Goal: Task Accomplishment & Management: Use online tool/utility

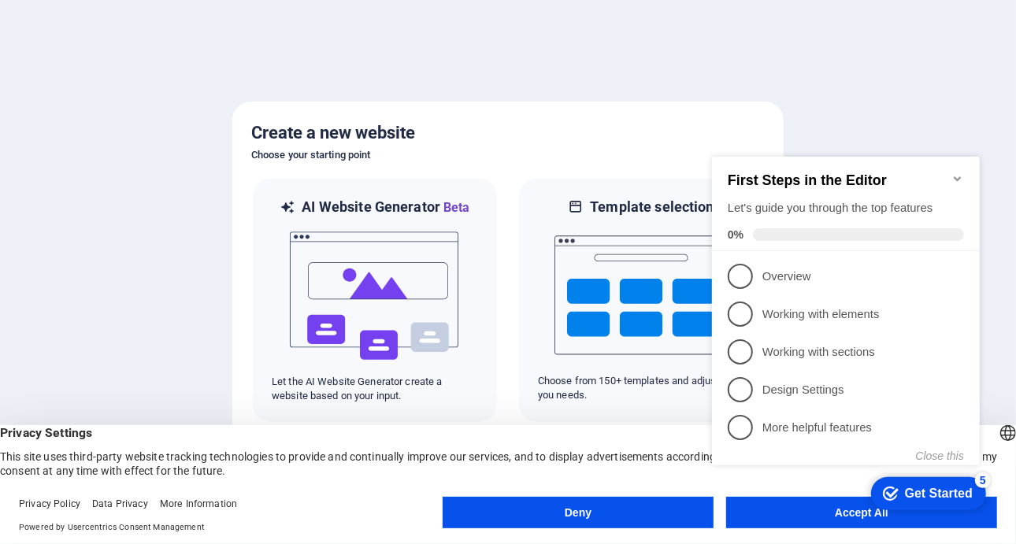
click at [800, 524] on button "Accept All" at bounding box center [861, 512] width 271 height 31
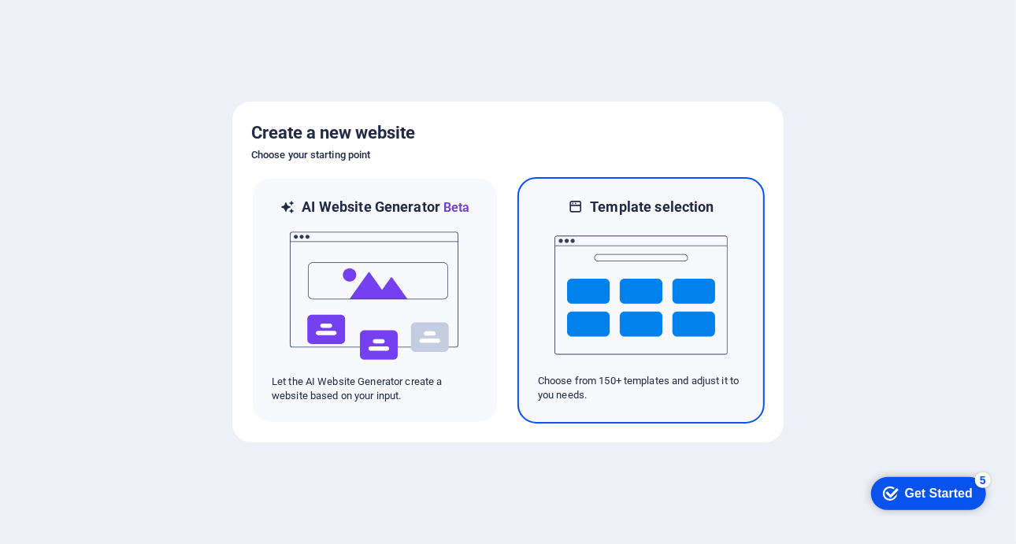
click at [596, 351] on img at bounding box center [640, 294] width 173 height 157
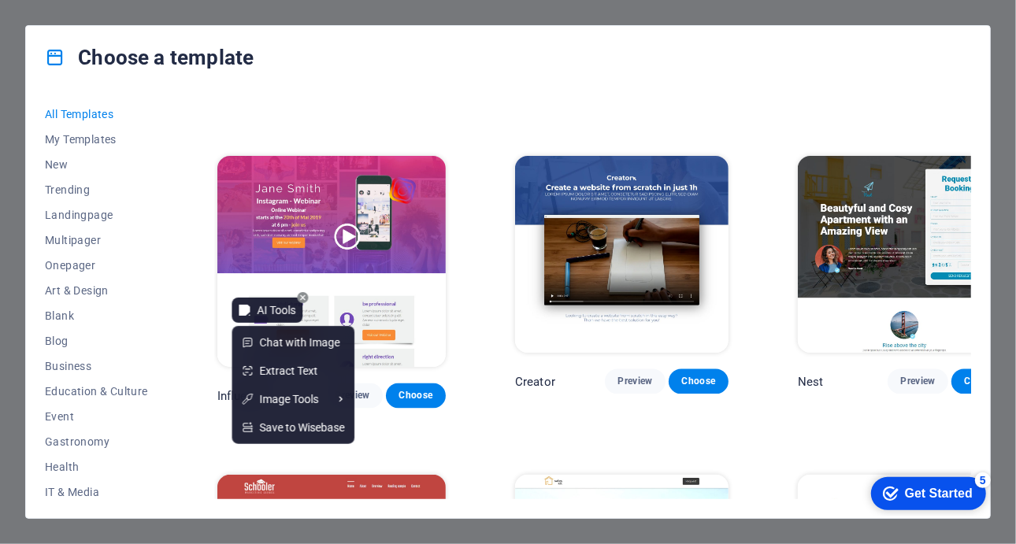
scroll to position [15981, 0]
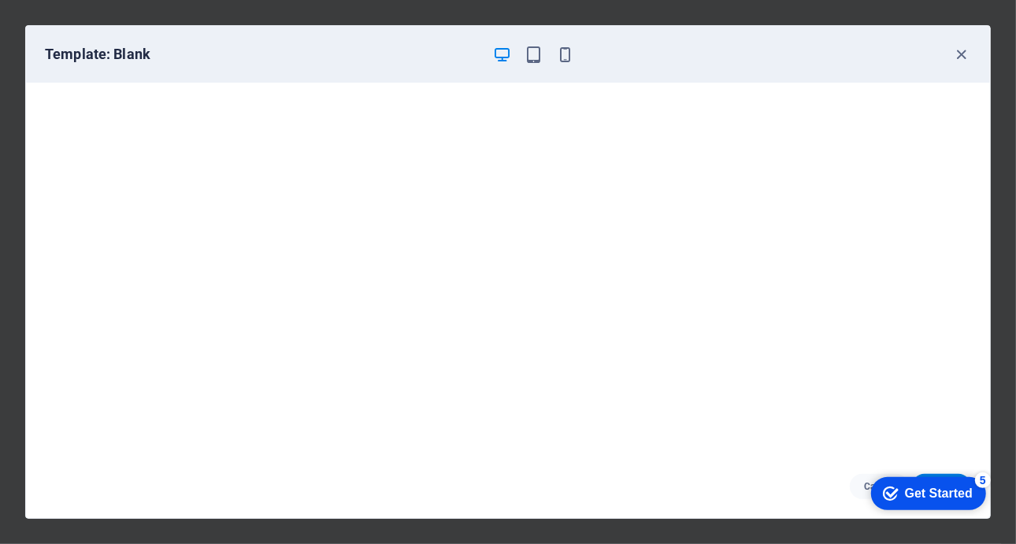
drag, startPoint x: 890, startPoint y: 490, endPoint x: 846, endPoint y: 370, distance: 127.5
click html "checkmark Get Started 5 First Steps in the Editor Let's guide you through the t…"
click at [952, 486] on div "Get Started" at bounding box center [938, 493] width 68 height 14
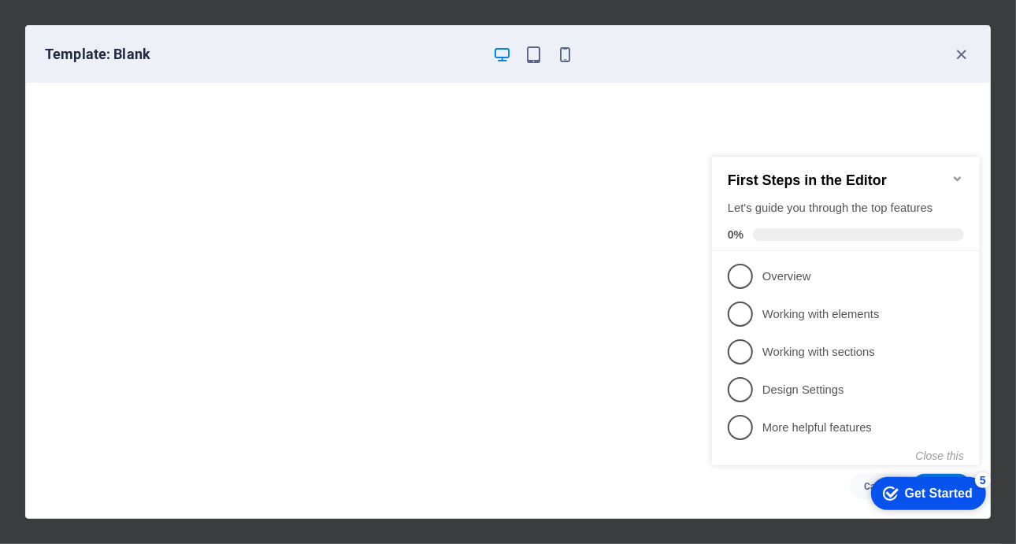
click at [957, 172] on icon "Minimize checklist" at bounding box center [956, 178] width 13 height 13
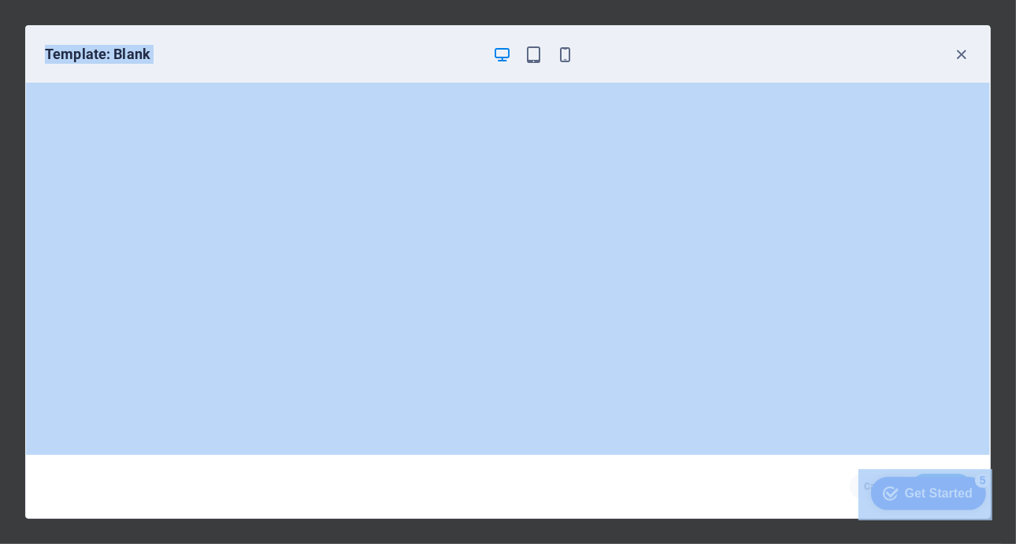
drag, startPoint x: 845, startPoint y: 29, endPoint x: 504, endPoint y: -31, distance: 346.1
click at [504, 0] on html "azerkontrakt.az Press [Ctrl] + [V] to paste an element anywhere you'd like. Cho…" at bounding box center [508, 272] width 1016 height 544
click at [535, 53] on icon "button" at bounding box center [533, 55] width 18 height 18
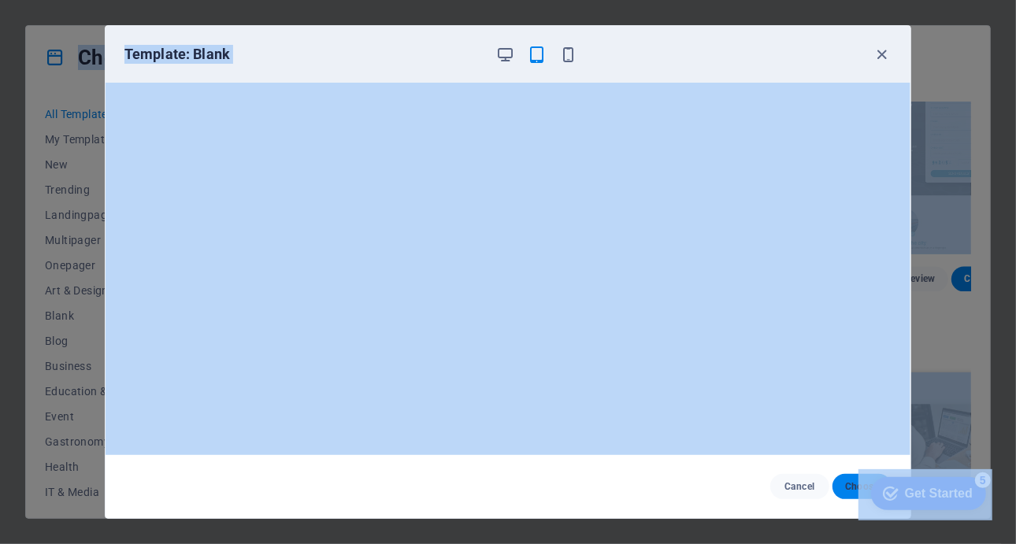
click at [844, 492] on button "Choose" at bounding box center [861, 486] width 59 height 25
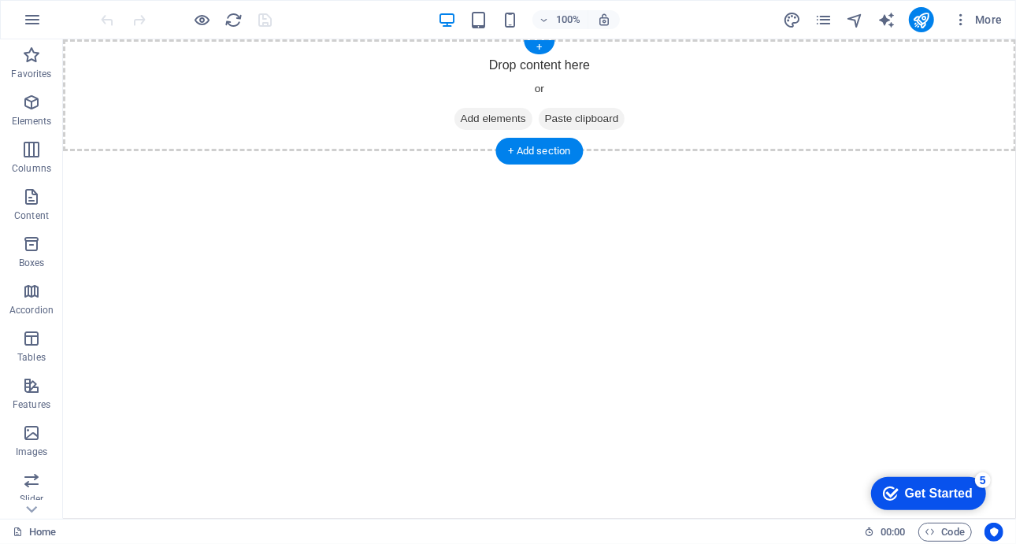
click at [495, 115] on span "Add elements" at bounding box center [492, 118] width 78 height 22
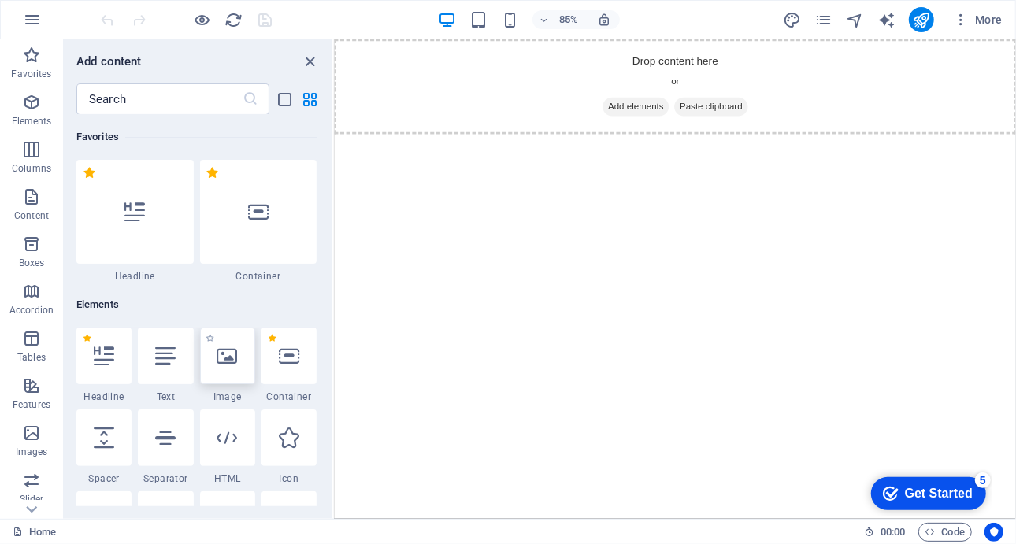
click at [229, 355] on icon at bounding box center [227, 356] width 20 height 20
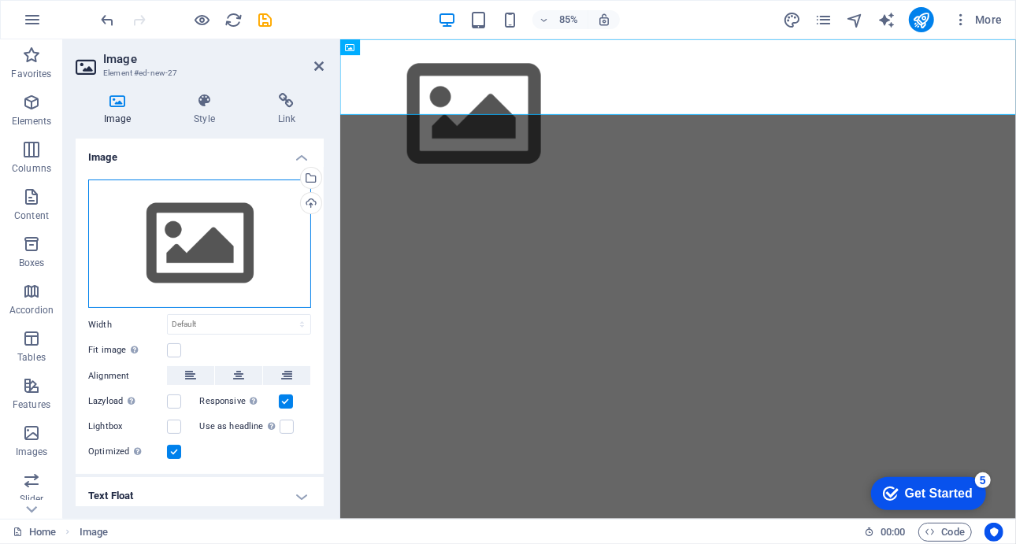
click at [214, 213] on div "Drag files here, click to choose files or select files from Files or our free s…" at bounding box center [199, 243] width 223 height 129
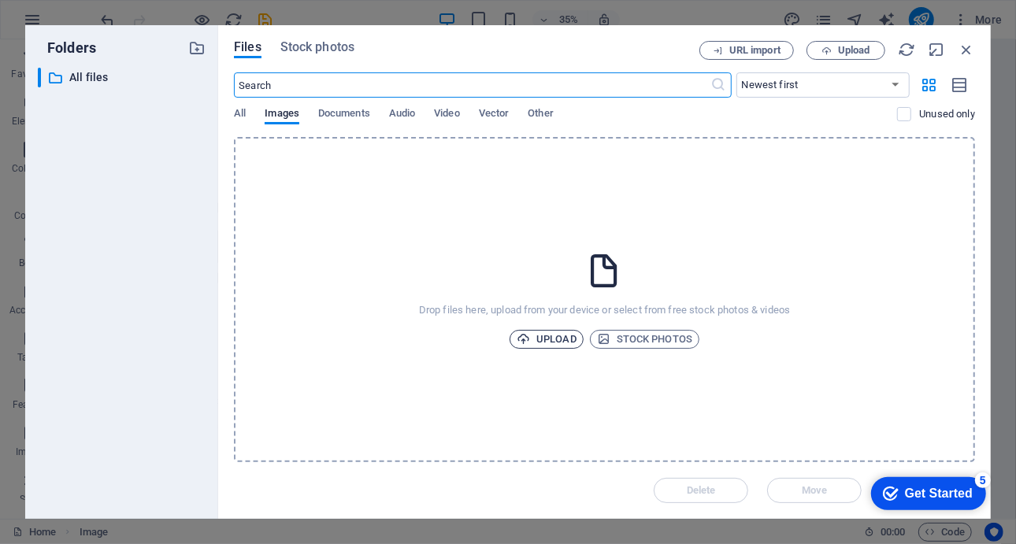
click at [537, 333] on span "Upload" at bounding box center [546, 339] width 60 height 19
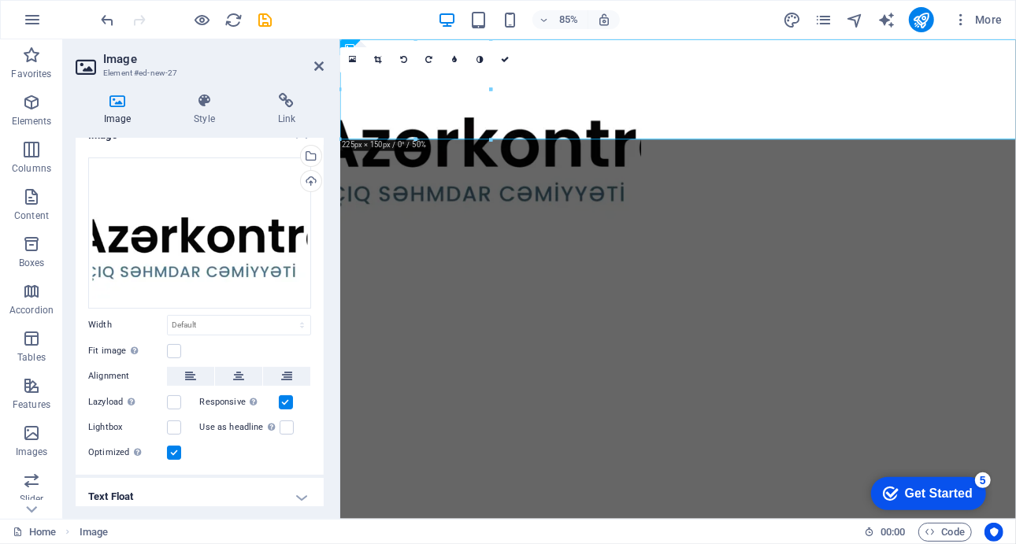
scroll to position [69, 0]
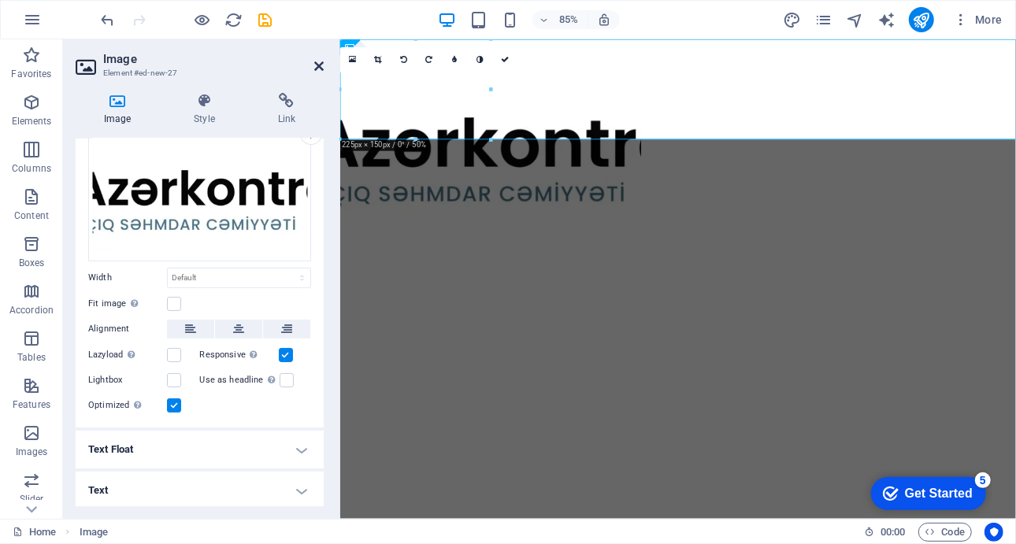
click at [318, 66] on icon at bounding box center [318, 66] width 9 height 13
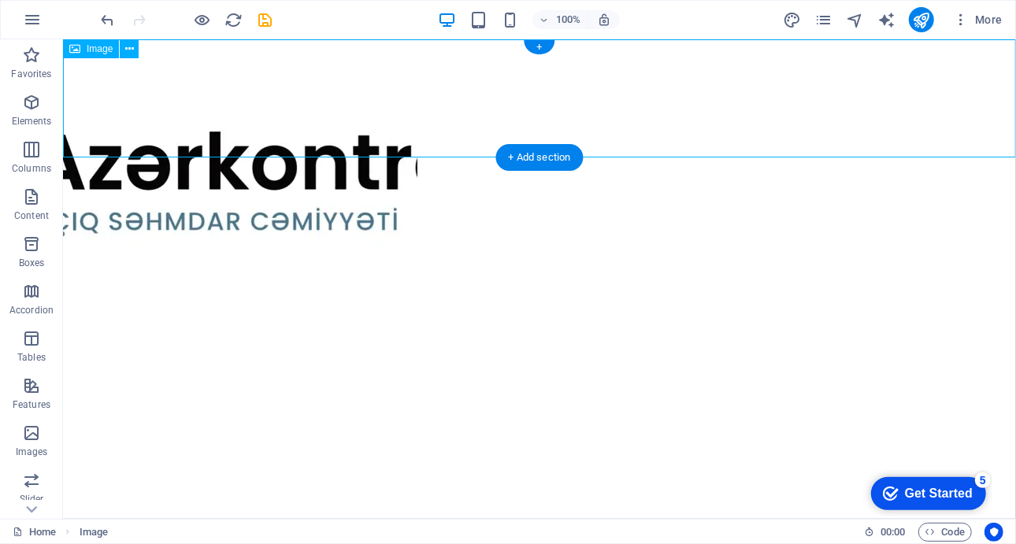
click at [212, 116] on figure at bounding box center [538, 157] width 953 height 236
click at [125, 122] on figure at bounding box center [538, 157] width 953 height 236
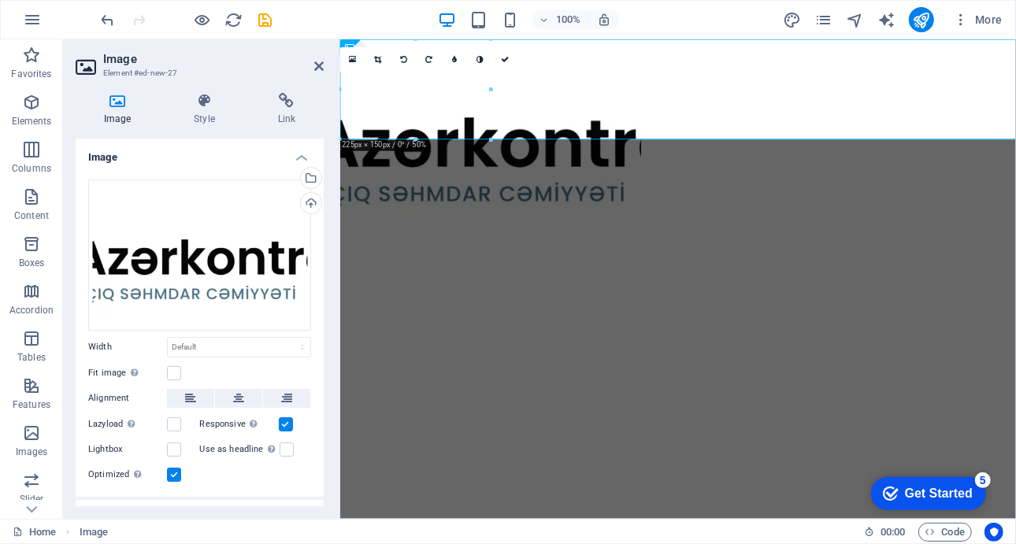
click at [126, 123] on h4 "Image" at bounding box center [121, 109] width 90 height 33
click at [239, 391] on icon at bounding box center [238, 398] width 11 height 19
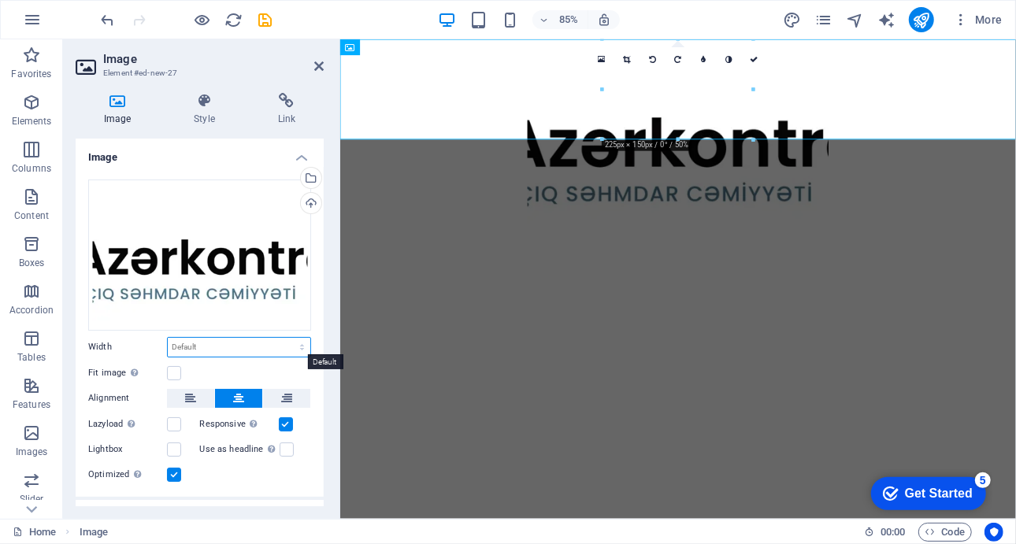
click at [298, 347] on select "Default auto px rem % em vh vw" at bounding box center [239, 347] width 142 height 19
click at [168, 338] on select "Default auto px rem % em vh vw" at bounding box center [239, 347] width 142 height 19
select select "DISABLED_OPTION_VALUE"
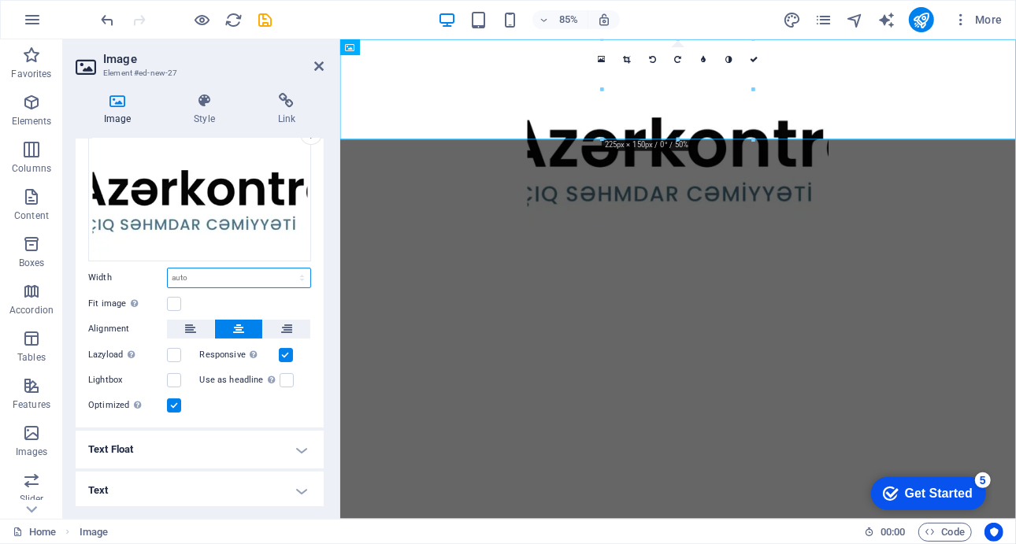
scroll to position [0, 0]
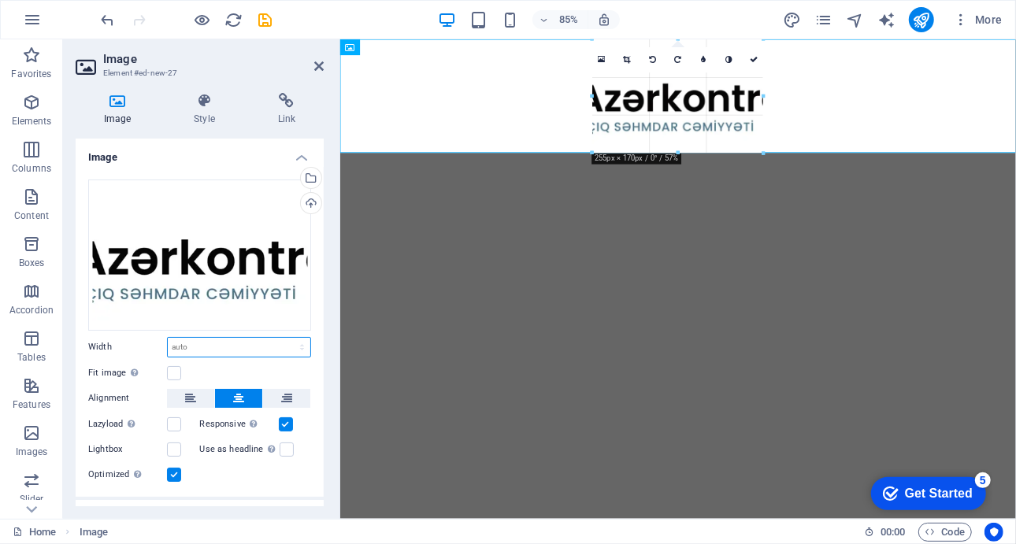
drag, startPoint x: 603, startPoint y: 89, endPoint x: 276, endPoint y: 59, distance: 328.1
type input "255"
select select "px"
click at [266, 347] on input "255" at bounding box center [239, 347] width 142 height 19
click at [289, 450] on label at bounding box center [286, 449] width 14 height 14
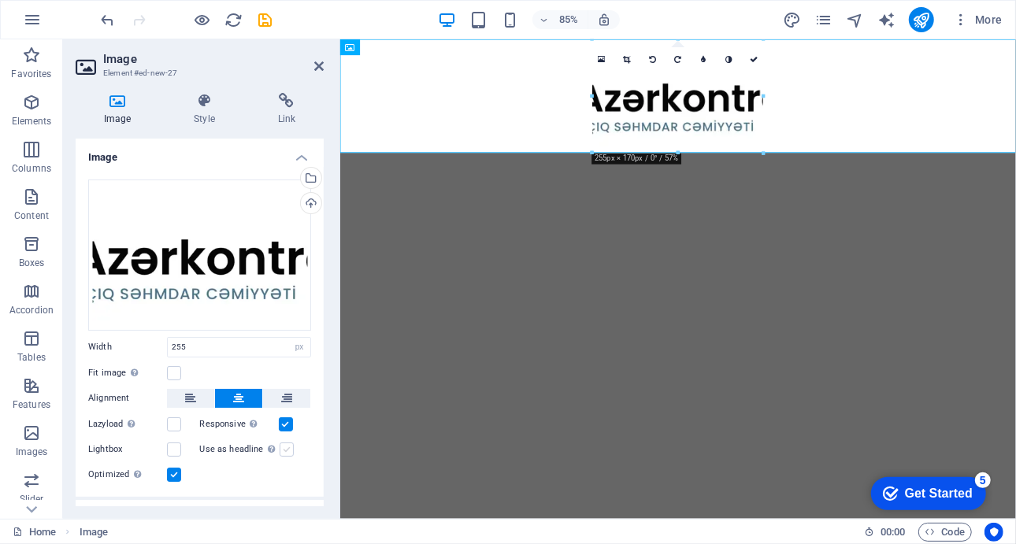
click at [0, 0] on input "Use as headline The image will be wrapped in an H1 headline tag. Useful for giv…" at bounding box center [0, 0] width 0 height 0
click at [177, 450] on label at bounding box center [174, 449] width 14 height 14
click at [0, 0] on input "Lightbox" at bounding box center [0, 0] width 0 height 0
click at [179, 420] on label at bounding box center [174, 424] width 14 height 14
click at [0, 0] on input "Lazyload Loading images after the page loads improves page speed." at bounding box center [0, 0] width 0 height 0
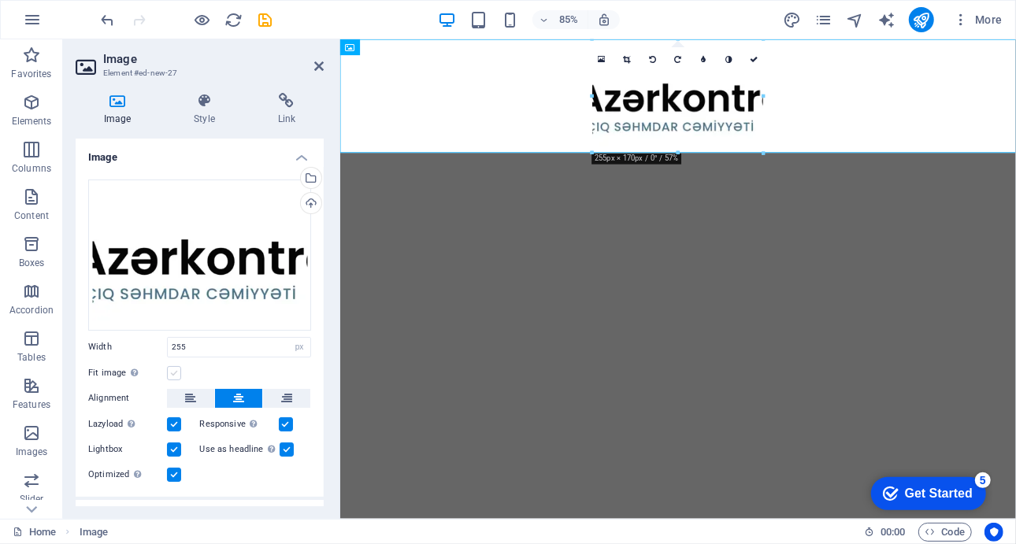
click at [177, 372] on label at bounding box center [174, 373] width 14 height 14
click at [0, 0] on input "Fit image Automatically fit image to a fixed width and height" at bounding box center [0, 0] width 0 height 0
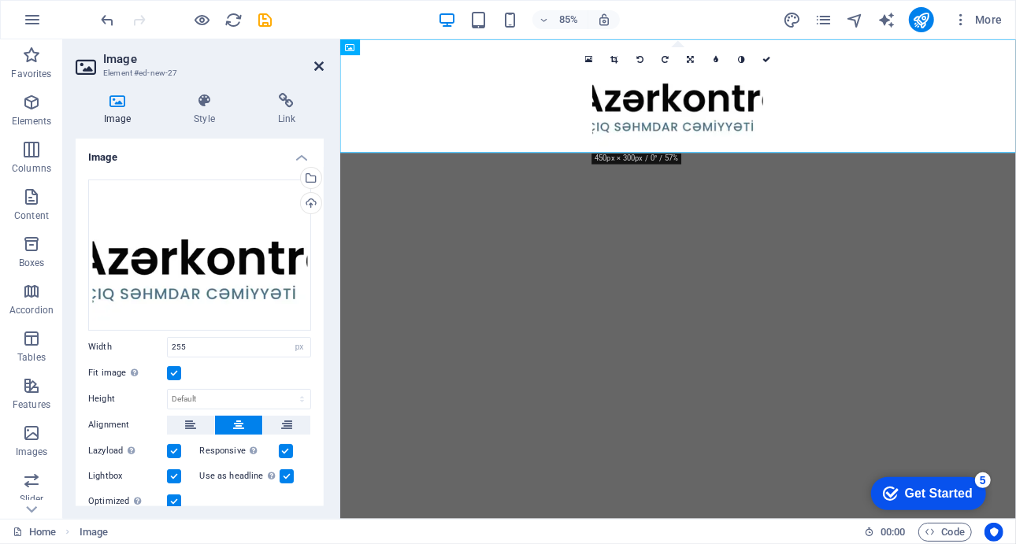
click at [316, 67] on icon at bounding box center [318, 66] width 9 height 13
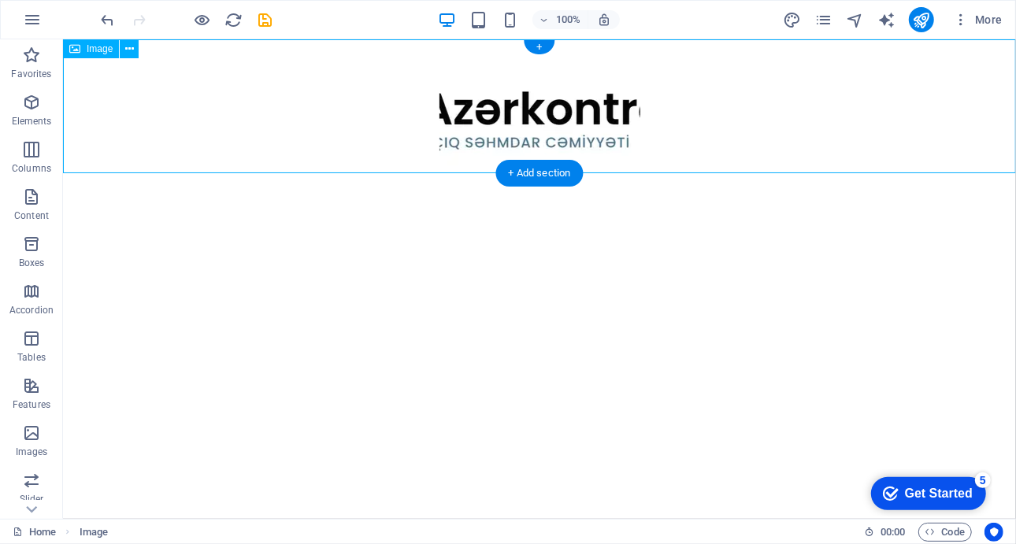
click at [533, 81] on figure at bounding box center [538, 106] width 953 height 134
click at [434, 109] on figure at bounding box center [538, 106] width 953 height 134
select select "px"
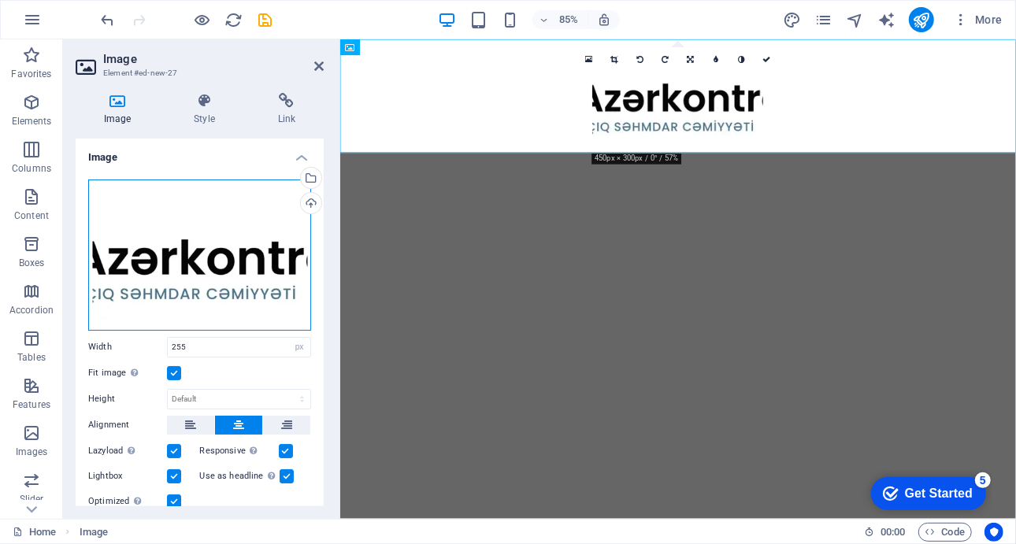
click at [223, 255] on div "Drag files here, click to choose files or select files from Files or our free s…" at bounding box center [199, 254] width 223 height 151
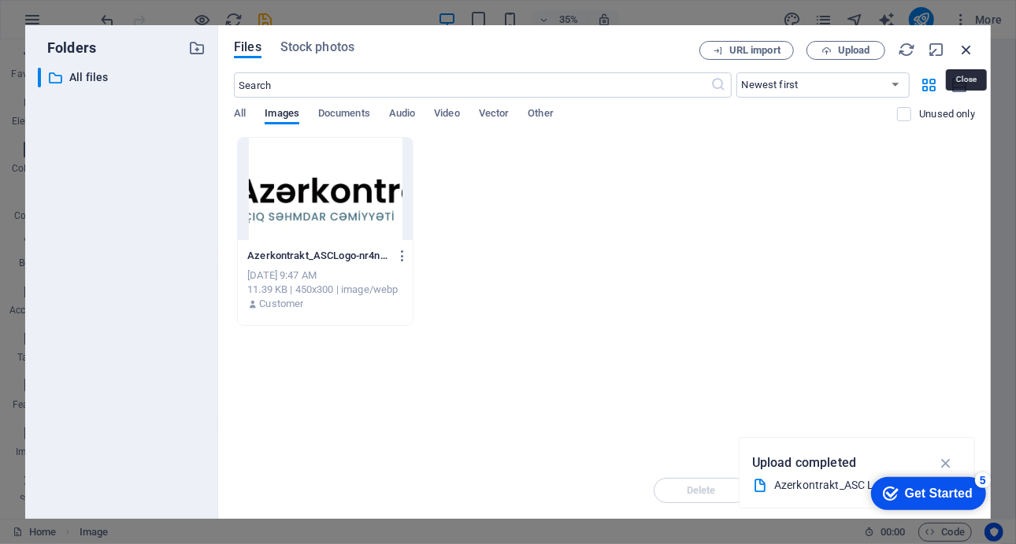
drag, startPoint x: 971, startPoint y: 48, endPoint x: 599, endPoint y: 82, distance: 373.9
click at [971, 48] on icon "button" at bounding box center [965, 49] width 17 height 17
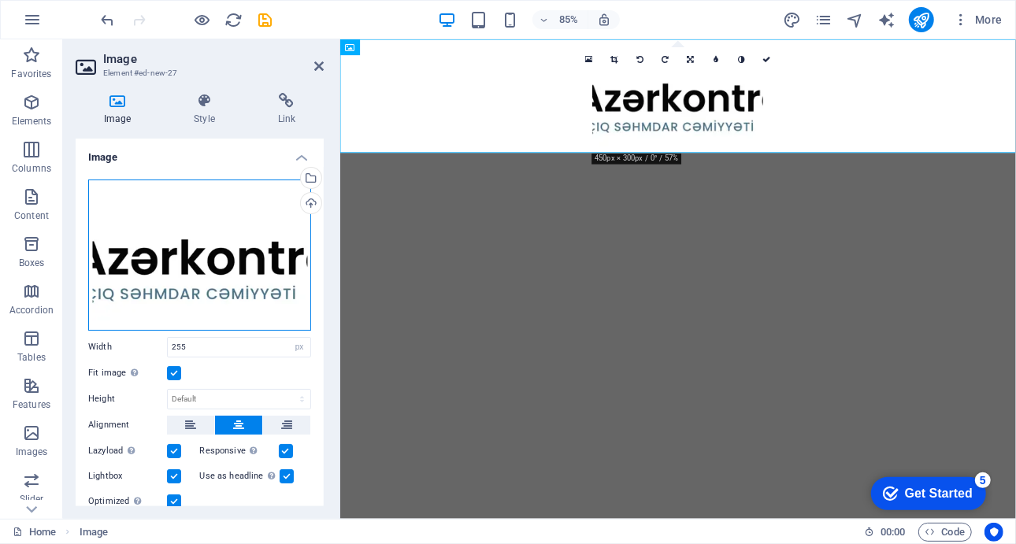
click at [268, 240] on div "Drag files here, click to choose files or select files from Files or our free s…" at bounding box center [199, 254] width 223 height 151
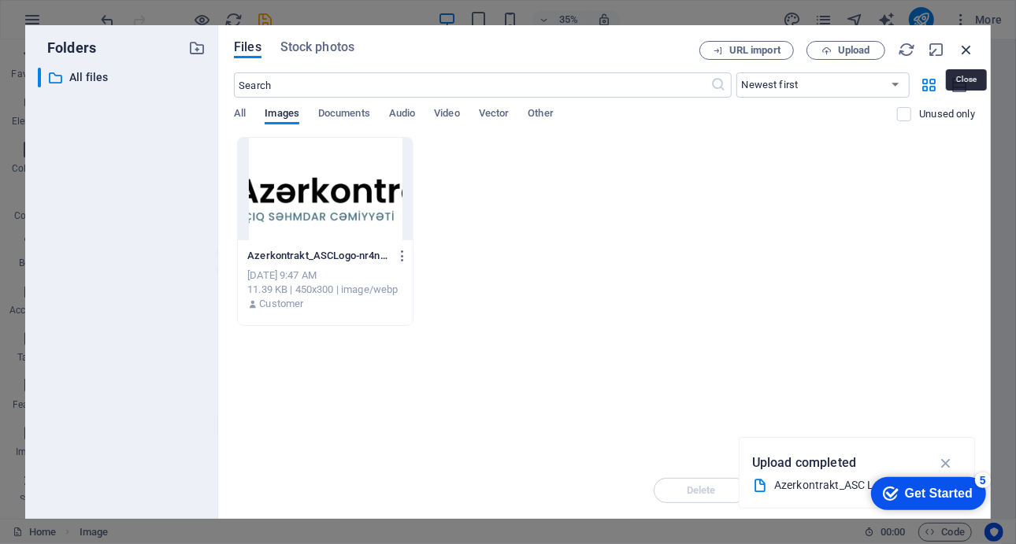
drag, startPoint x: 971, startPoint y: 53, endPoint x: 625, endPoint y: 50, distance: 345.6
click at [971, 53] on icon "button" at bounding box center [965, 49] width 17 height 17
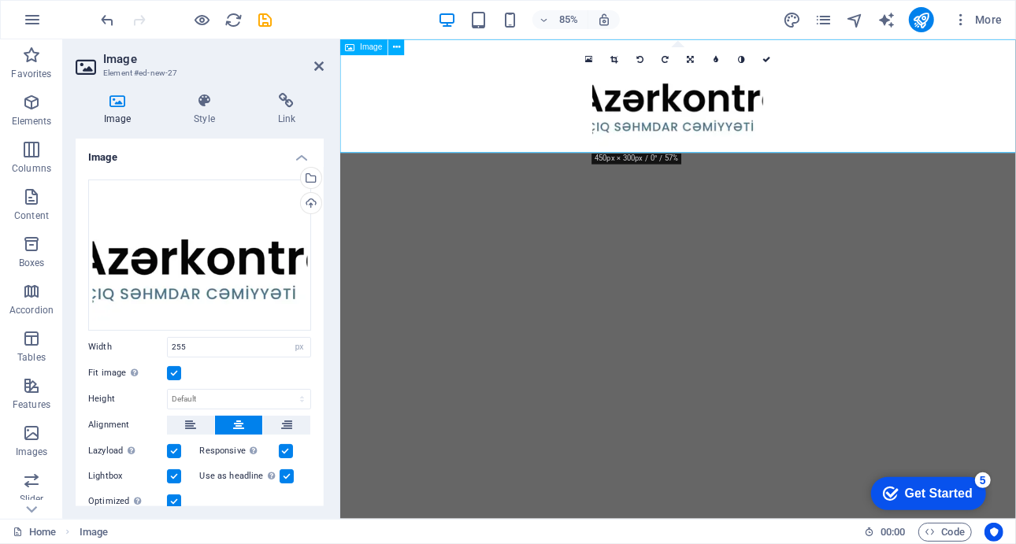
click at [680, 117] on figure at bounding box center [736, 106] width 794 height 134
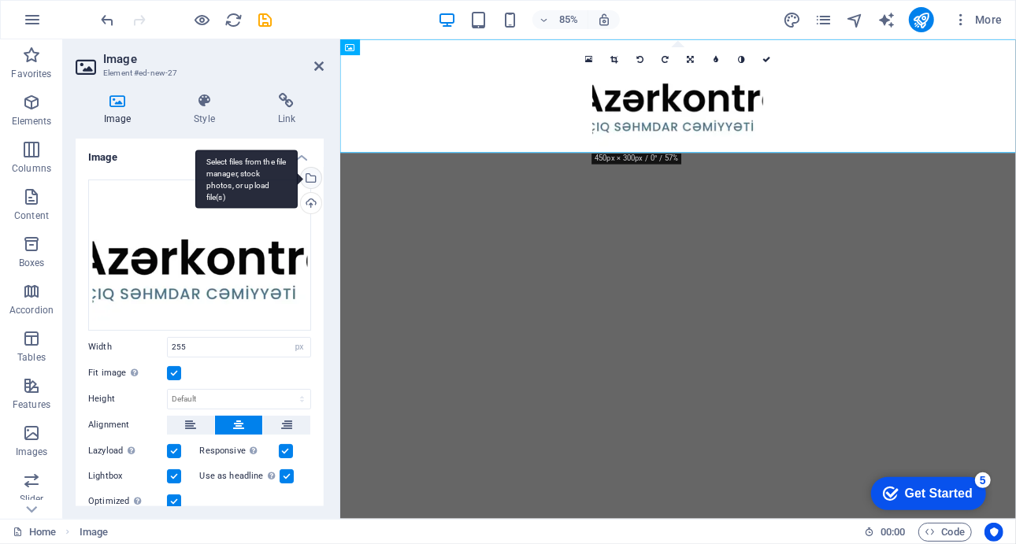
click at [309, 177] on div "Select files from the file manager, stock photos, or upload file(s)" at bounding box center [310, 180] width 24 height 24
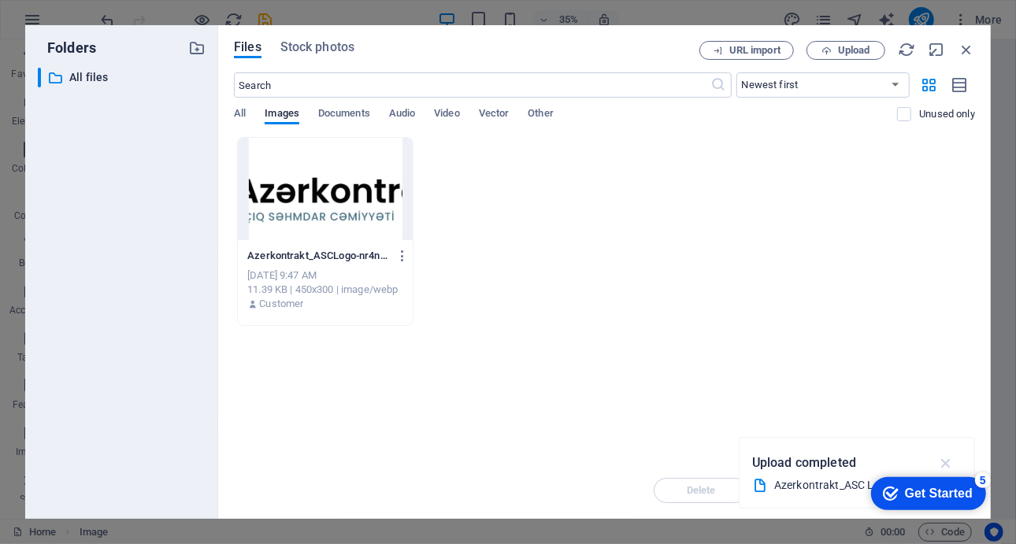
click at [949, 462] on icon "button" at bounding box center [946, 462] width 18 height 17
click at [378, 221] on div at bounding box center [325, 189] width 175 height 102
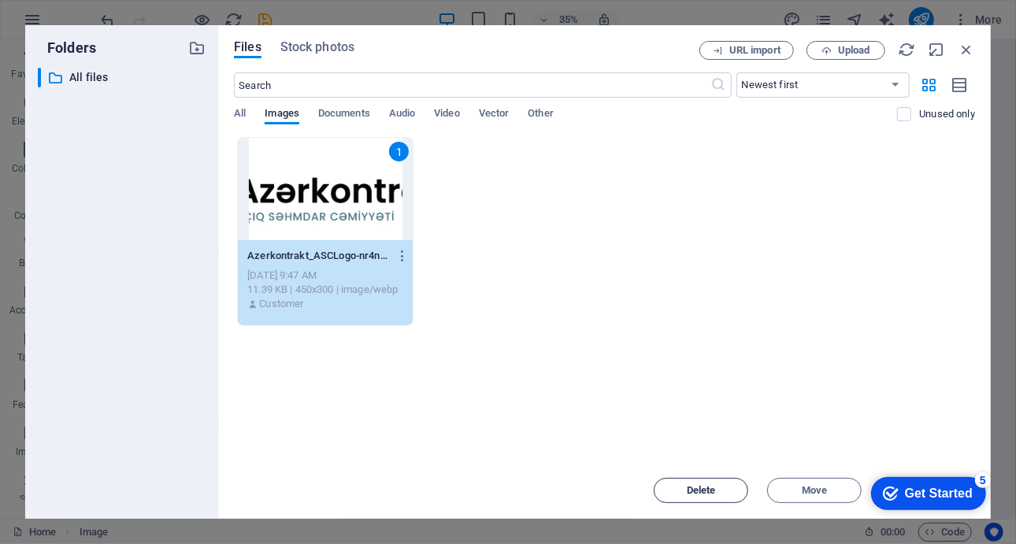
click at [707, 487] on span "Delete" at bounding box center [700, 490] width 29 height 9
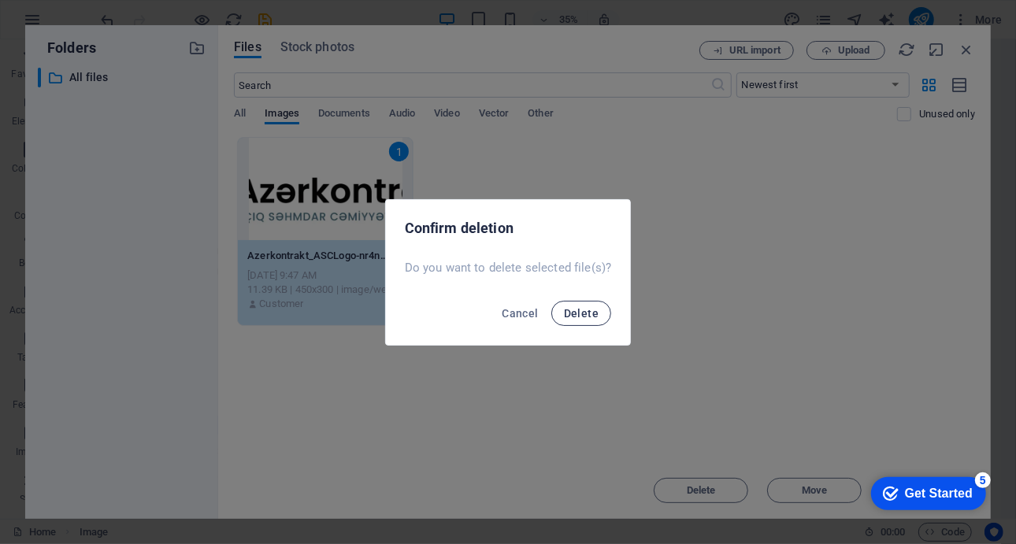
click at [580, 317] on span "Delete" at bounding box center [581, 313] width 35 height 13
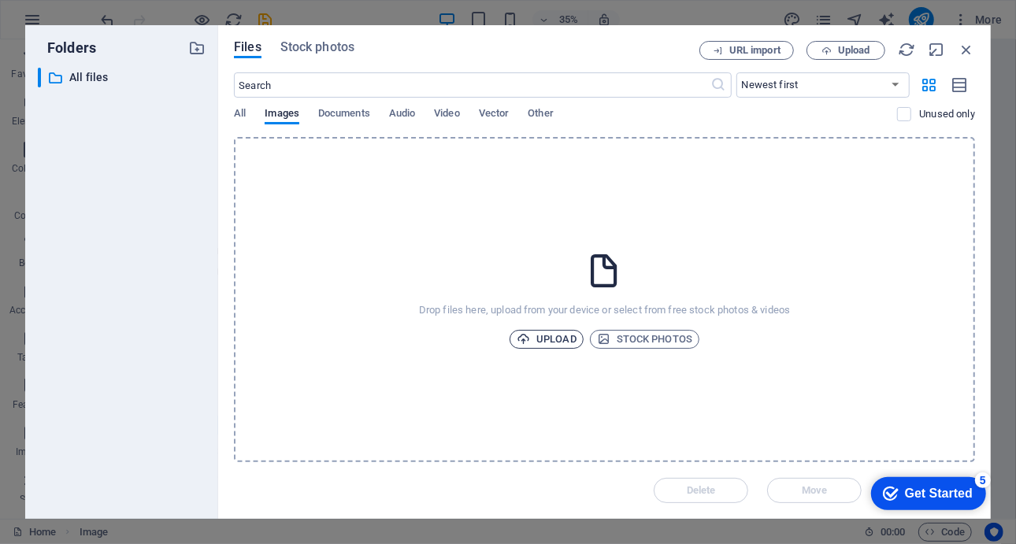
click at [539, 333] on span "Upload" at bounding box center [546, 339] width 60 height 19
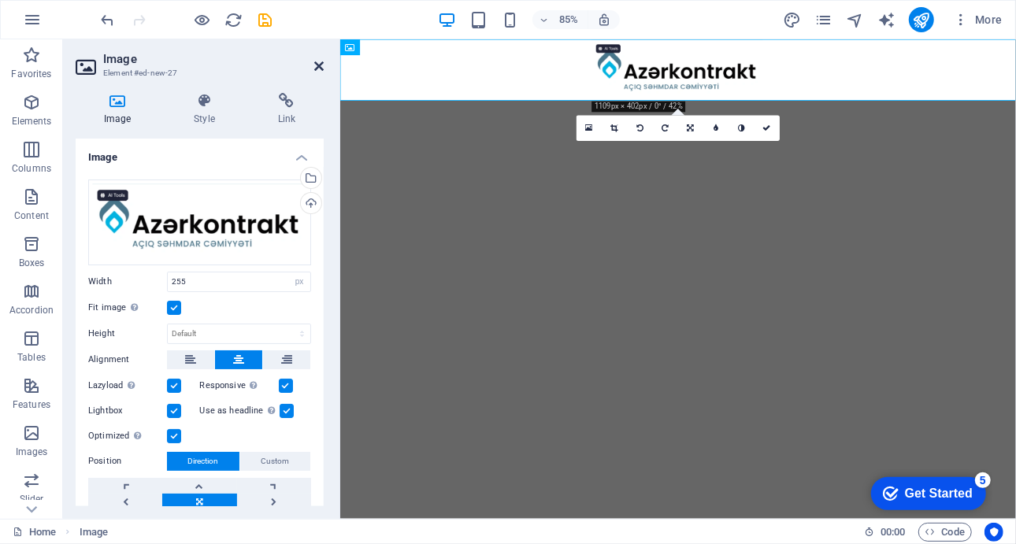
click at [316, 66] on icon at bounding box center [318, 66] width 9 height 13
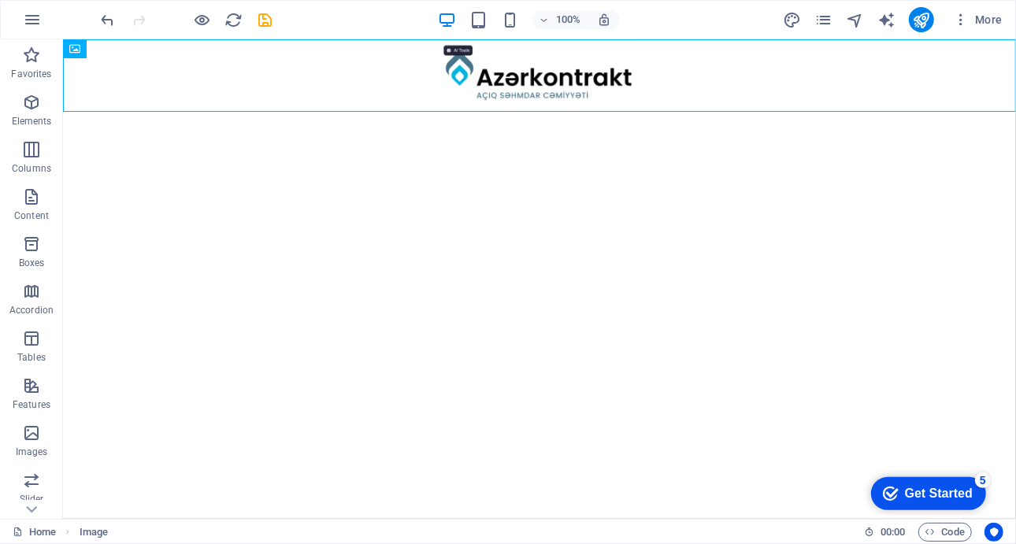
click at [366, 111] on html "Skip to main content" at bounding box center [538, 75] width 953 height 72
click at [235, 17] on icon "reload" at bounding box center [234, 20] width 18 height 18
click at [265, 17] on icon "save" at bounding box center [266, 20] width 18 height 18
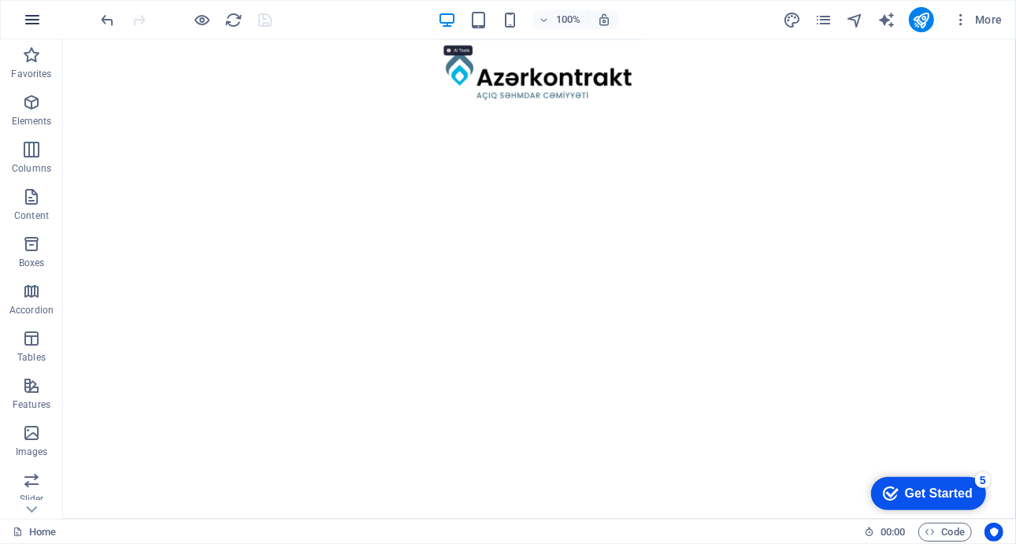
click at [26, 17] on icon "button" at bounding box center [32, 19] width 19 height 19
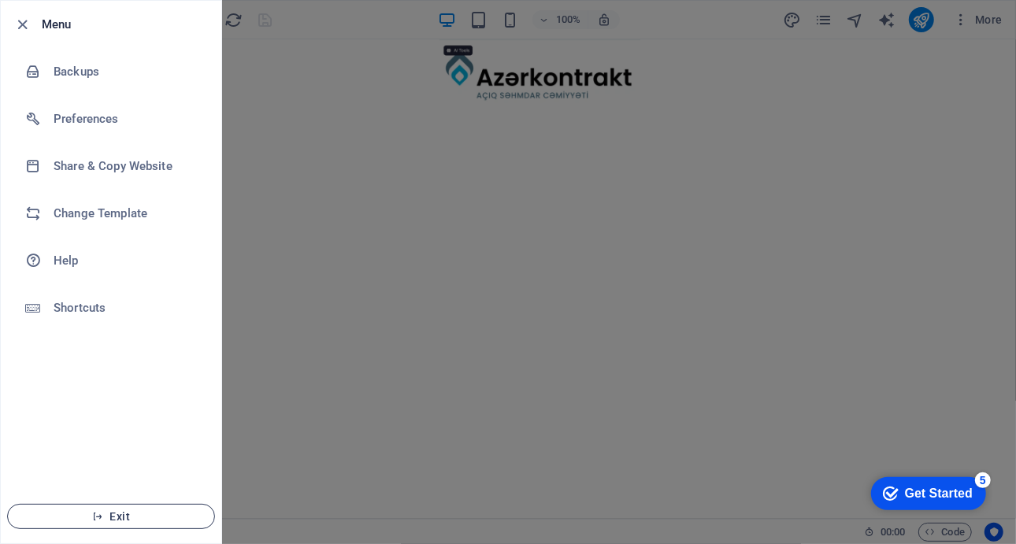
click at [118, 517] on span "Exit" at bounding box center [110, 516] width 181 height 13
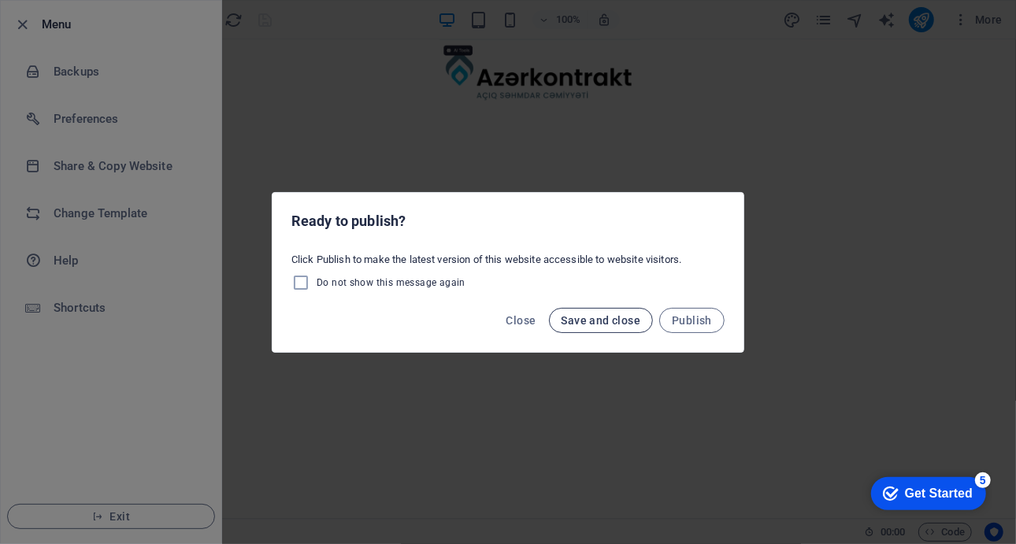
click at [624, 320] on span "Save and close" at bounding box center [601, 320] width 80 height 13
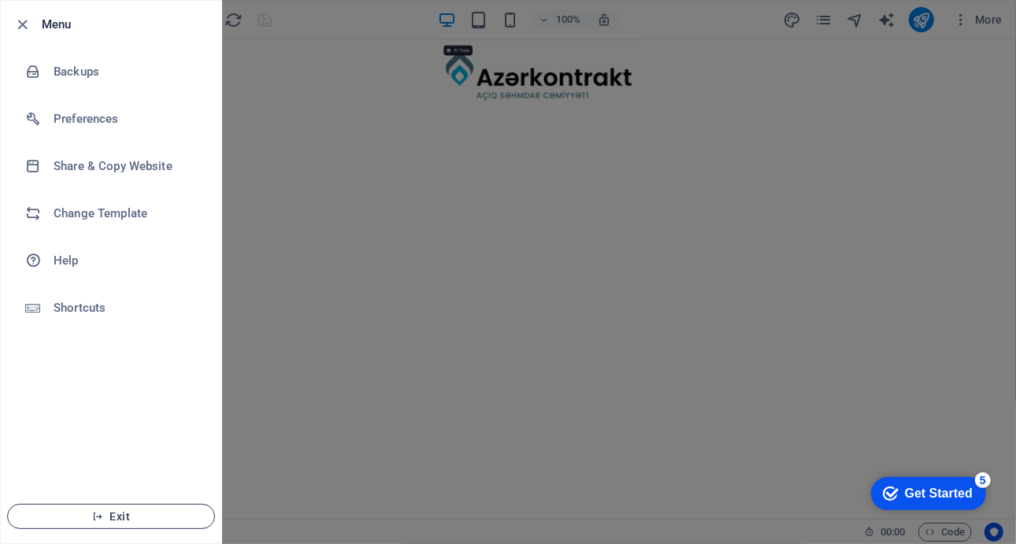
click at [129, 520] on span "Exit" at bounding box center [110, 516] width 181 height 13
